Goal: Communication & Community: Answer question/provide support

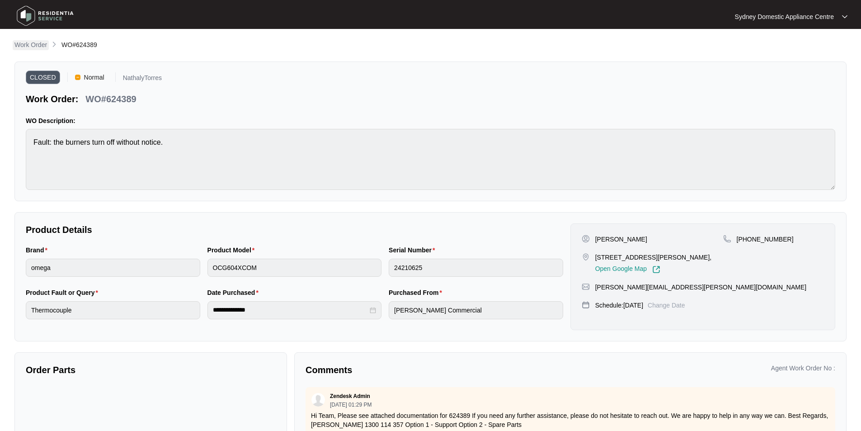
click at [33, 46] on p "Work Order" at bounding box center [30, 44] width 33 height 9
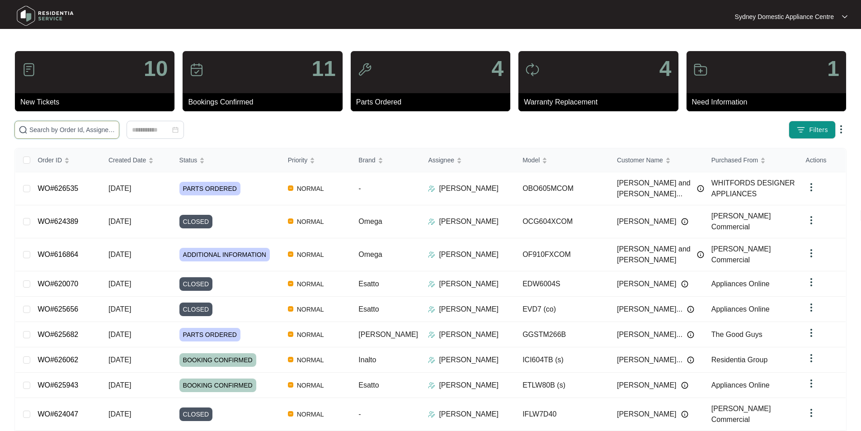
click at [115, 126] on input "text" at bounding box center [72, 130] width 86 height 10
paste input "626535"
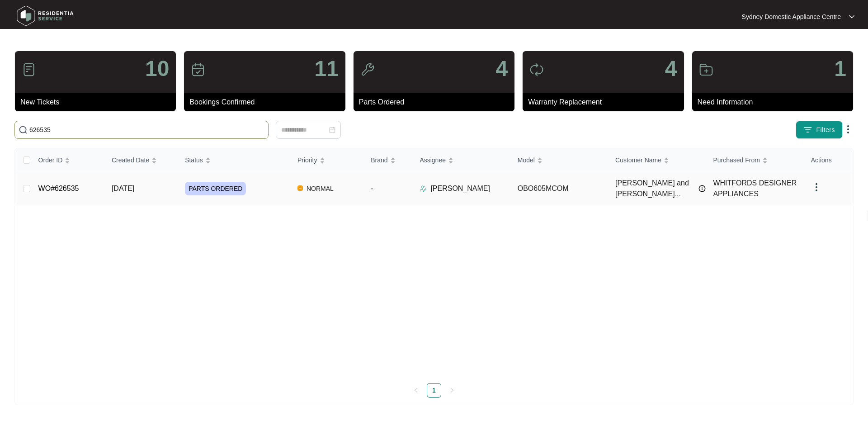
type input "626535"
click at [74, 185] on link "WO#626535" at bounding box center [58, 188] width 41 height 8
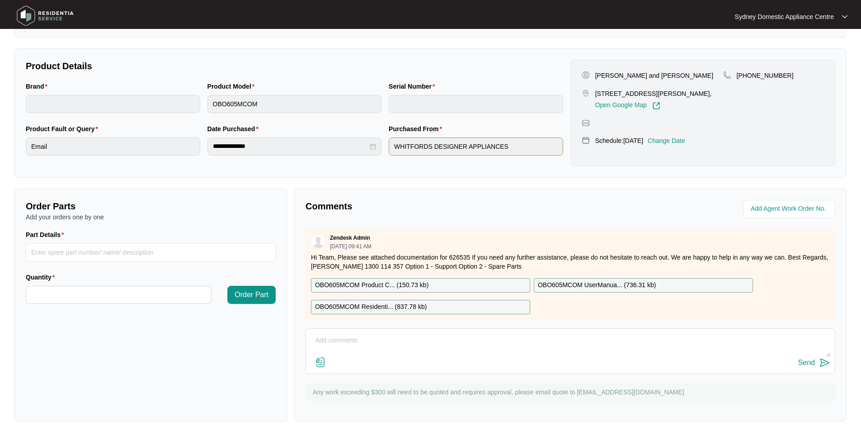
scroll to position [169, 0]
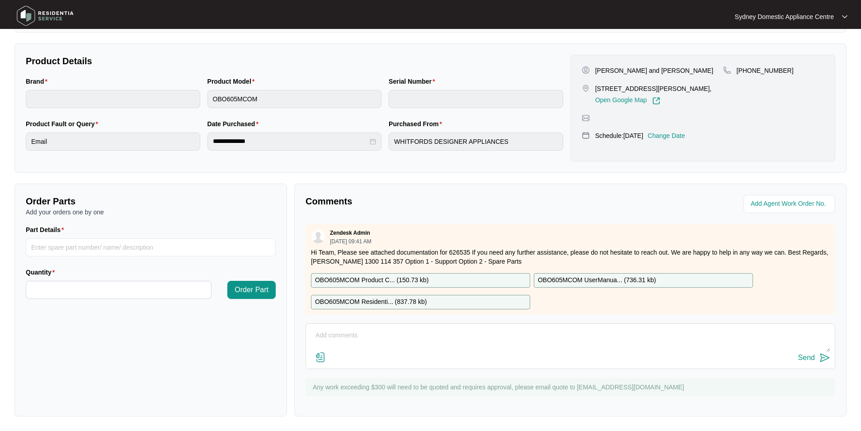
click at [391, 334] on textarea at bounding box center [571, 340] width 520 height 24
paste textarea "Hi Customer Service, Thank you for sending us the work order for [STREET_ADDRES…"
click at [391, 334] on textarea "Hi Customer Service, Thank you for sending us the work order for 4/4 Hutchinson…" at bounding box center [571, 340] width 520 height 24
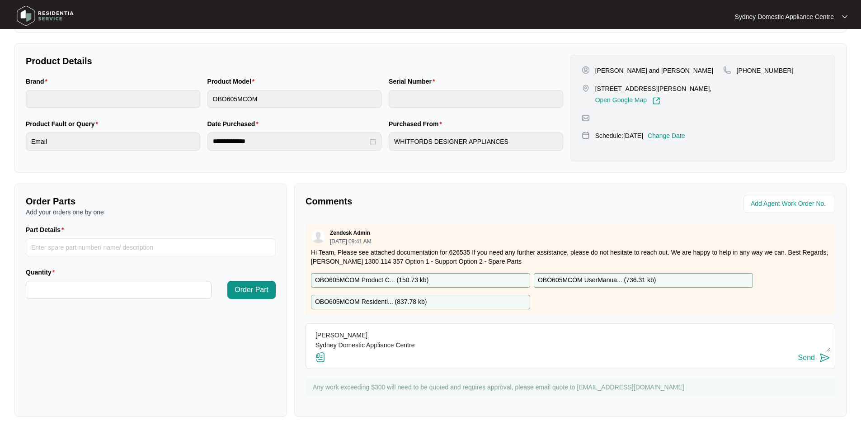
type textarea "Hi Customer Service, Thank you for sending us the work order for 4/4 Hutchinson…"
click at [802, 362] on button "Send" at bounding box center [814, 358] width 32 height 12
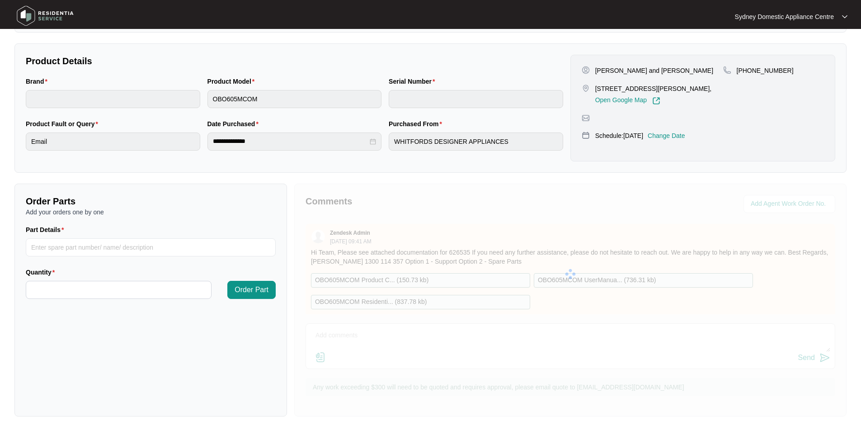
scroll to position [0, 0]
